Goal: Transaction & Acquisition: Subscribe to service/newsletter

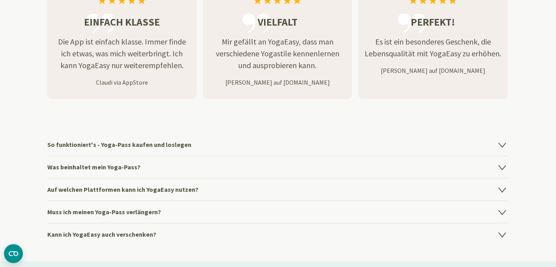
scroll to position [1104, 0]
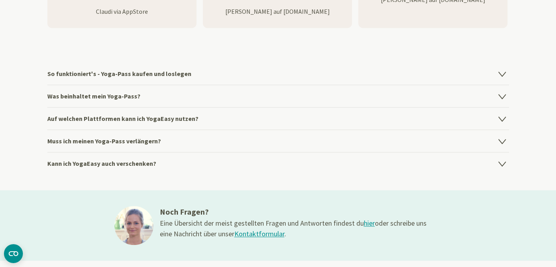
click at [153, 96] on h4 "Was beinhaltet mein Yoga-Pass?" at bounding box center [277, 96] width 461 height 22
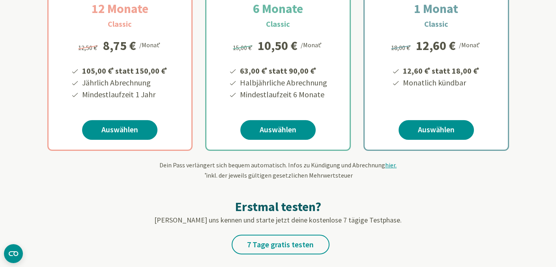
scroll to position [197, 0]
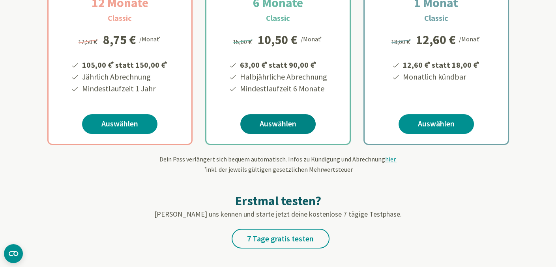
click at [267, 123] on link "Auswählen" at bounding box center [277, 124] width 75 height 20
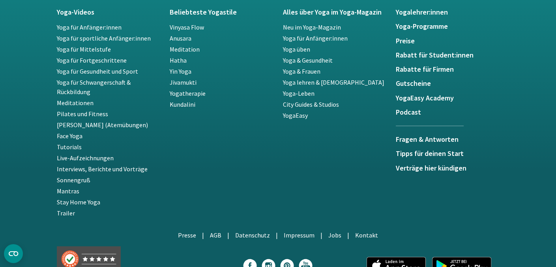
scroll to position [1499, 0]
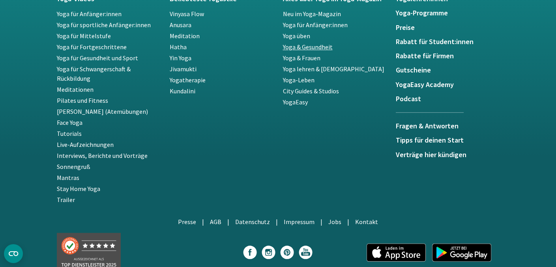
click at [302, 47] on link "Yoga & Gesundheit" at bounding box center [308, 47] width 50 height 8
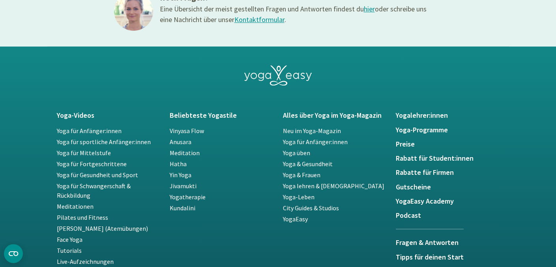
scroll to position [513, 0]
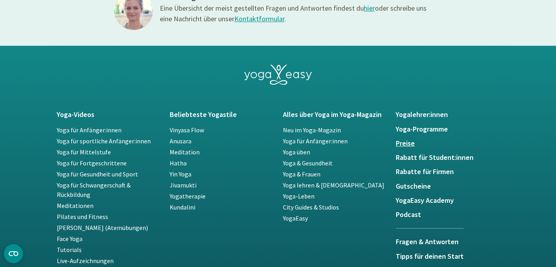
click at [413, 144] on h5 "Preise" at bounding box center [448, 144] width 104 height 8
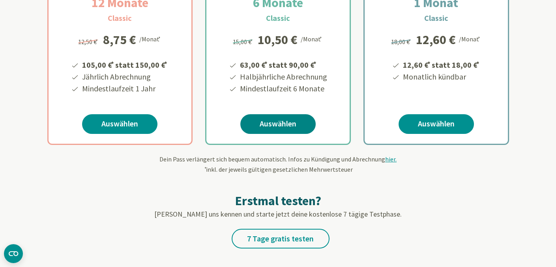
click at [268, 119] on link "Auswählen" at bounding box center [277, 124] width 75 height 20
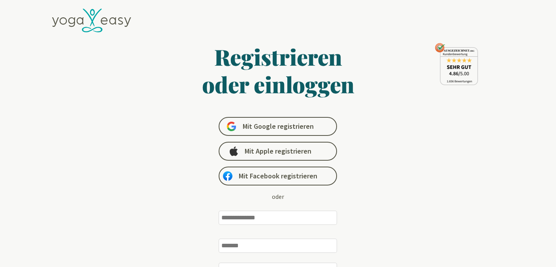
click at [253, 214] on input "email" at bounding box center [277, 218] width 118 height 14
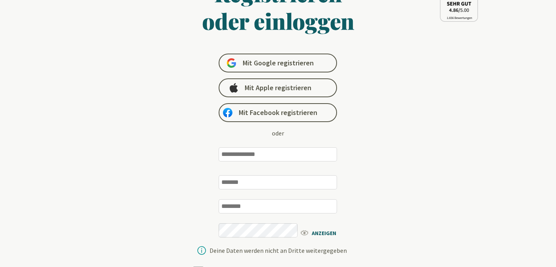
scroll to position [79, 0]
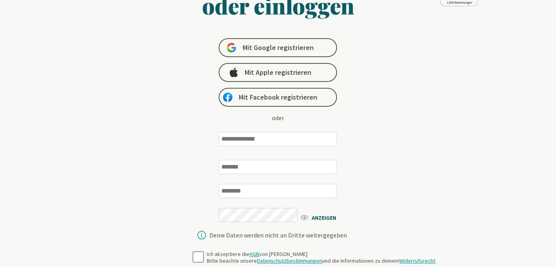
click at [261, 139] on input "email" at bounding box center [277, 139] width 118 height 14
type input "**********"
